Goal: Obtain resource: Download file/media

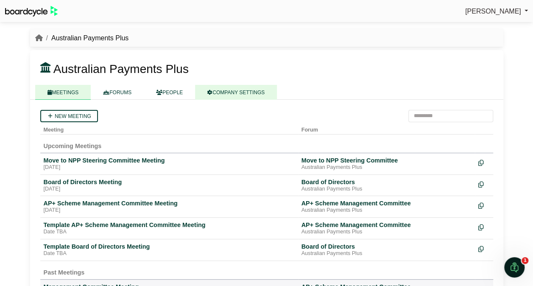
click at [250, 90] on link "COMPANY SETTINGS" at bounding box center [236, 92] width 82 height 15
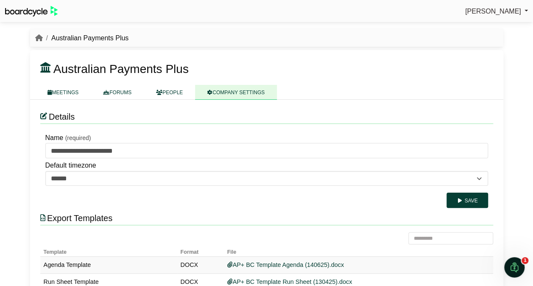
scroll to position [40, 0]
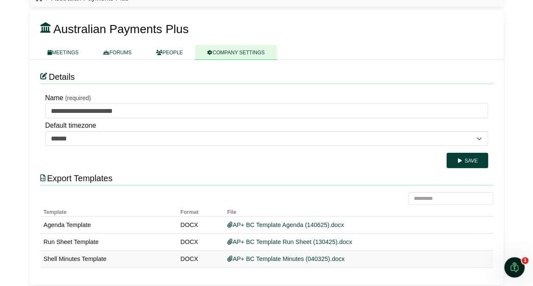
click at [279, 255] on link "AP+ BC Template Minutes (040325).docx" at bounding box center [285, 258] width 117 height 7
click at [262, 238] on link "AP+ BC Template Run Sheet (130425).docx" at bounding box center [289, 241] width 125 height 7
click at [288, 255] on link "AP+ BC Template Minutes (040325).docx" at bounding box center [285, 258] width 117 height 7
click at [288, 256] on link "AP+ BC Template Minutes (040325).docx" at bounding box center [285, 258] width 117 height 7
